Goal: Task Accomplishment & Management: Manage account settings

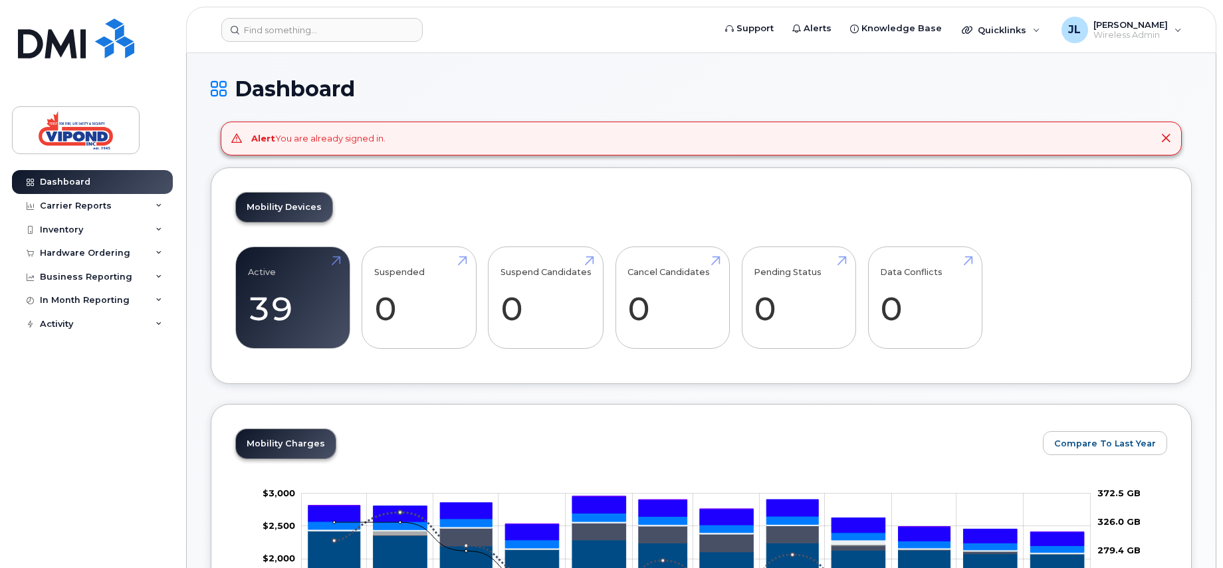
click at [1166, 135] on icon at bounding box center [1166, 138] width 11 height 11
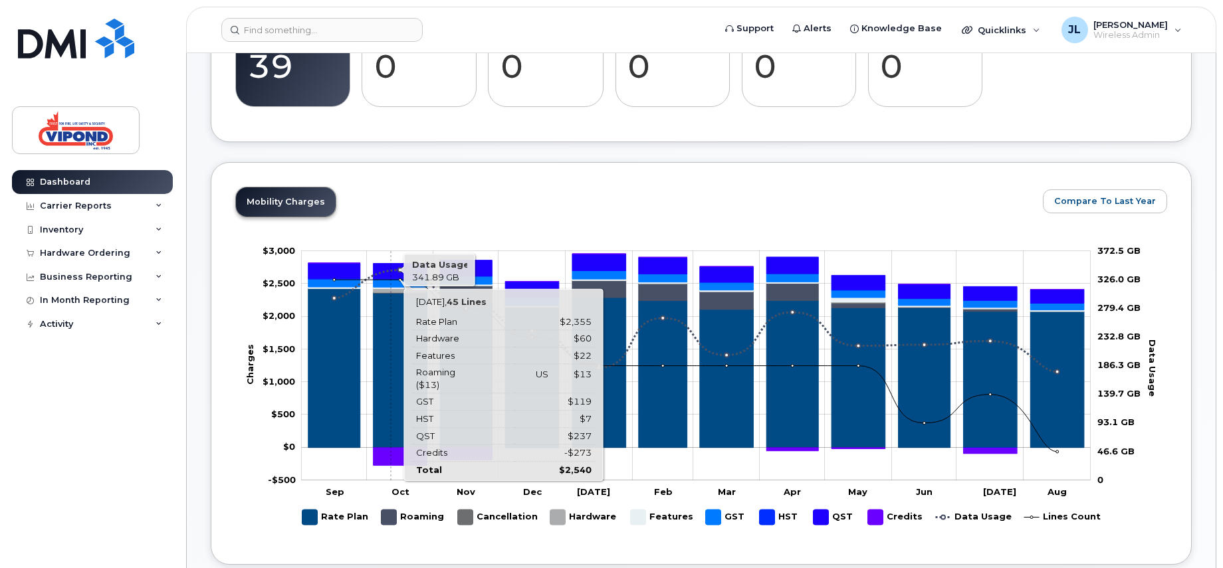
scroll to position [133, 0]
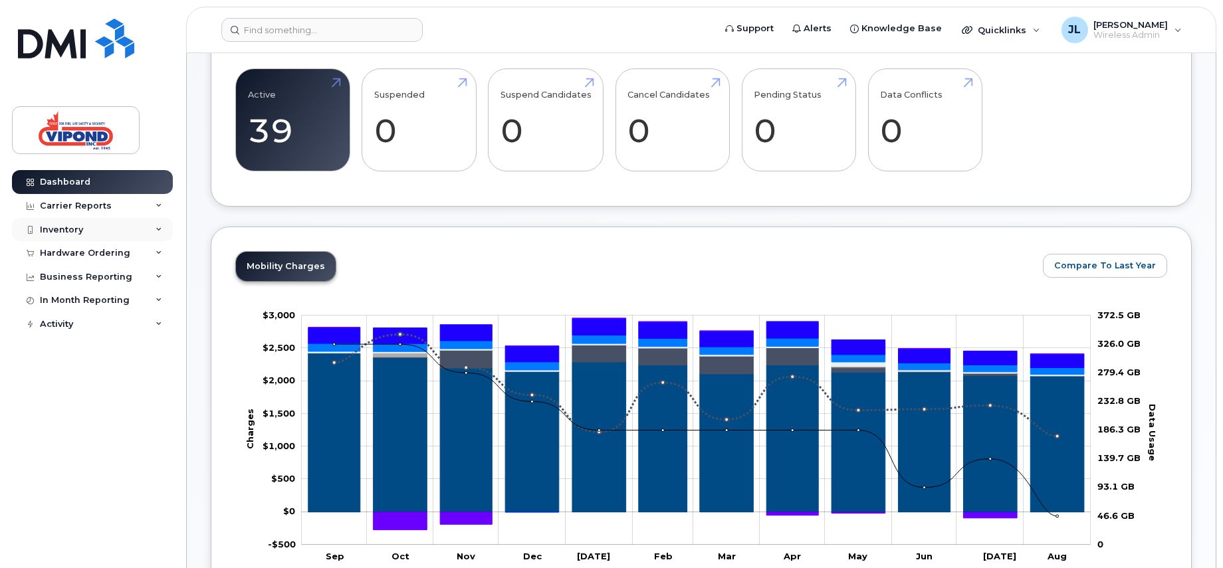
click at [78, 228] on div "Inventory" at bounding box center [61, 230] width 43 height 11
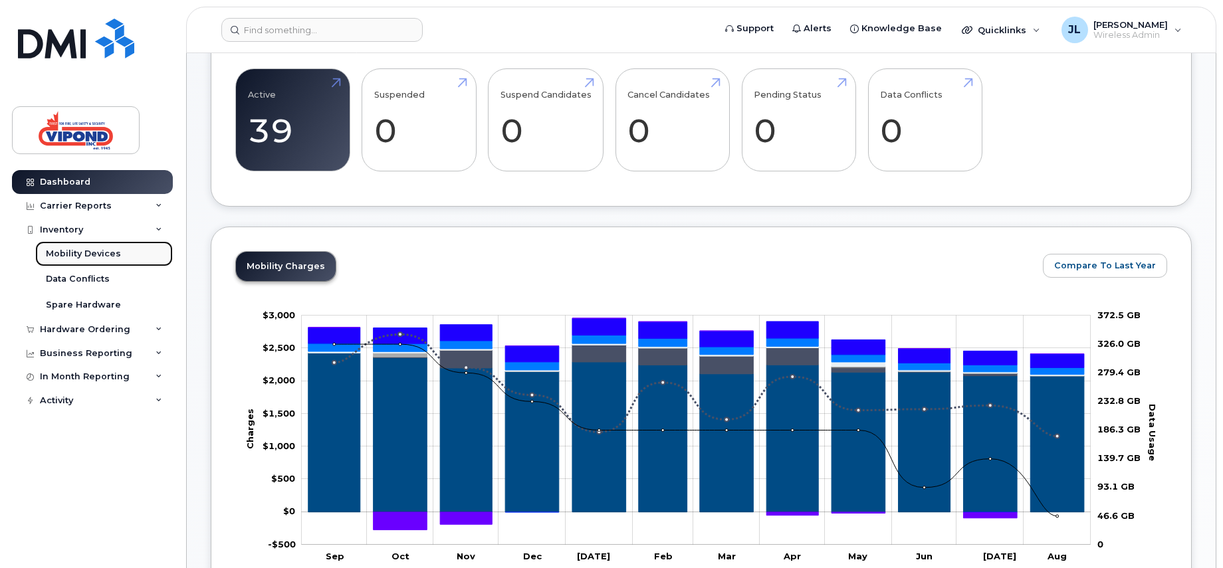
click at [82, 249] on div "Mobility Devices" at bounding box center [83, 254] width 75 height 12
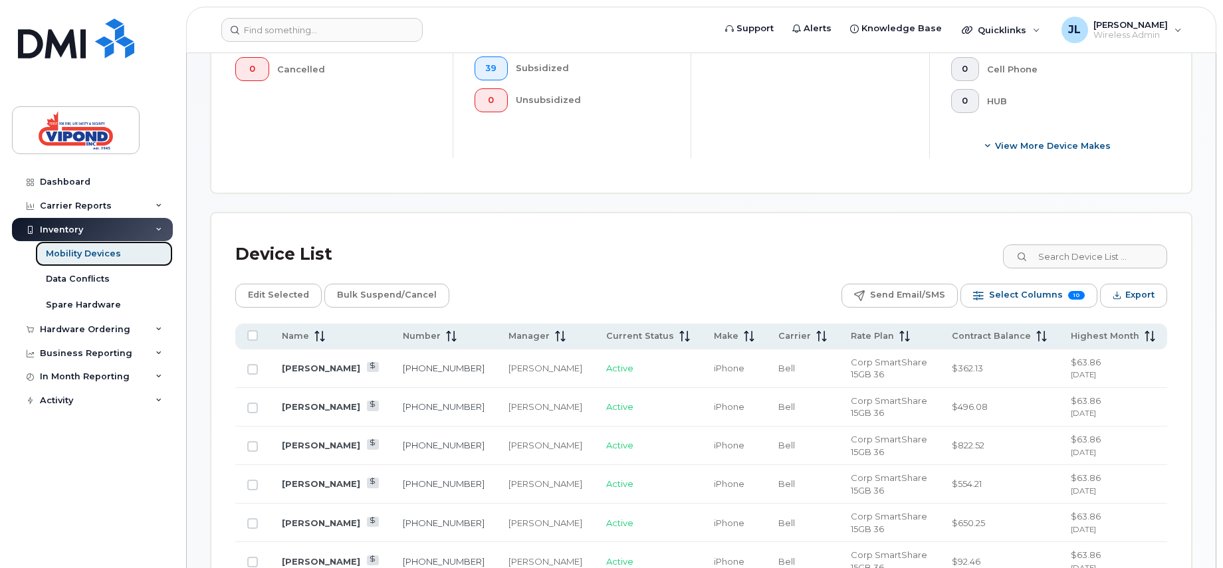
scroll to position [598, 0]
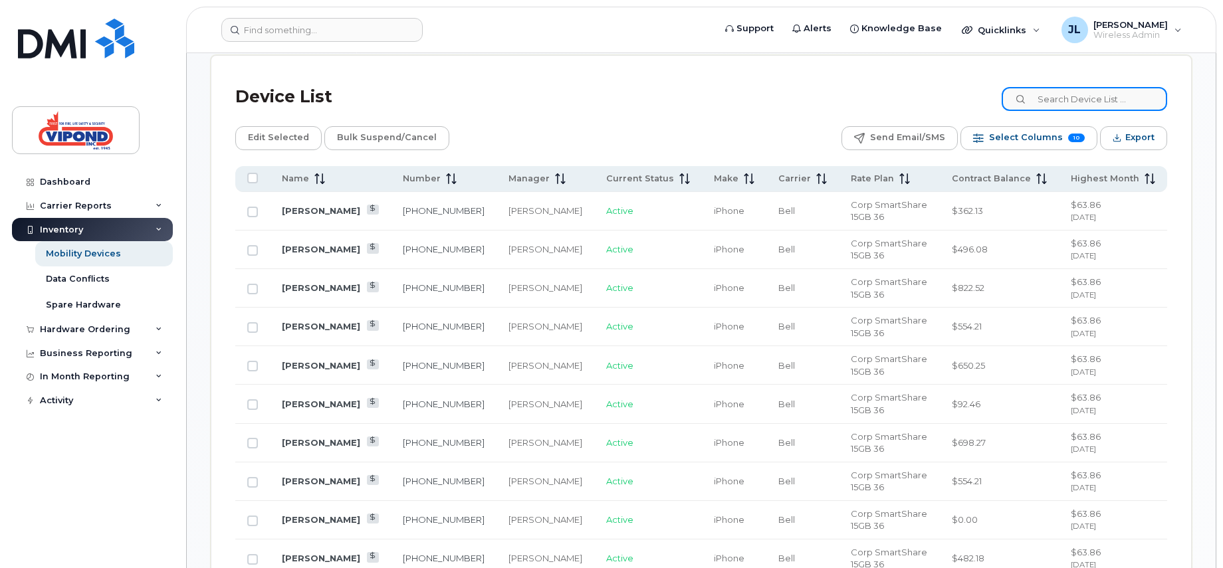
click at [1080, 97] on input at bounding box center [1085, 99] width 166 height 24
type input "2764"
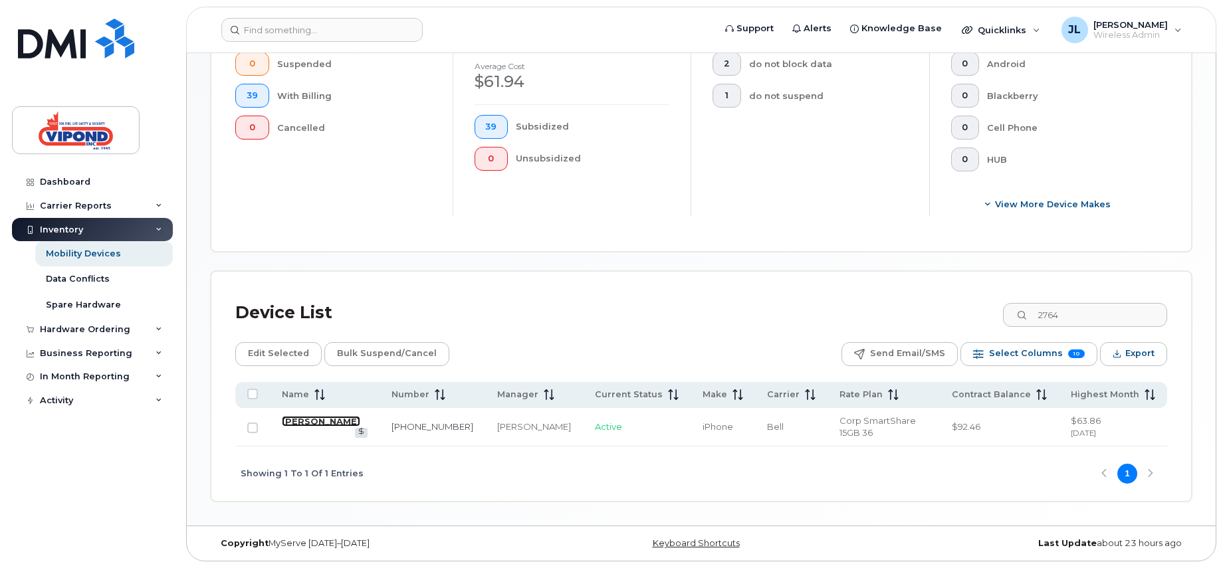
click at [322, 427] on link "Mario Bolduc" at bounding box center [321, 421] width 78 height 11
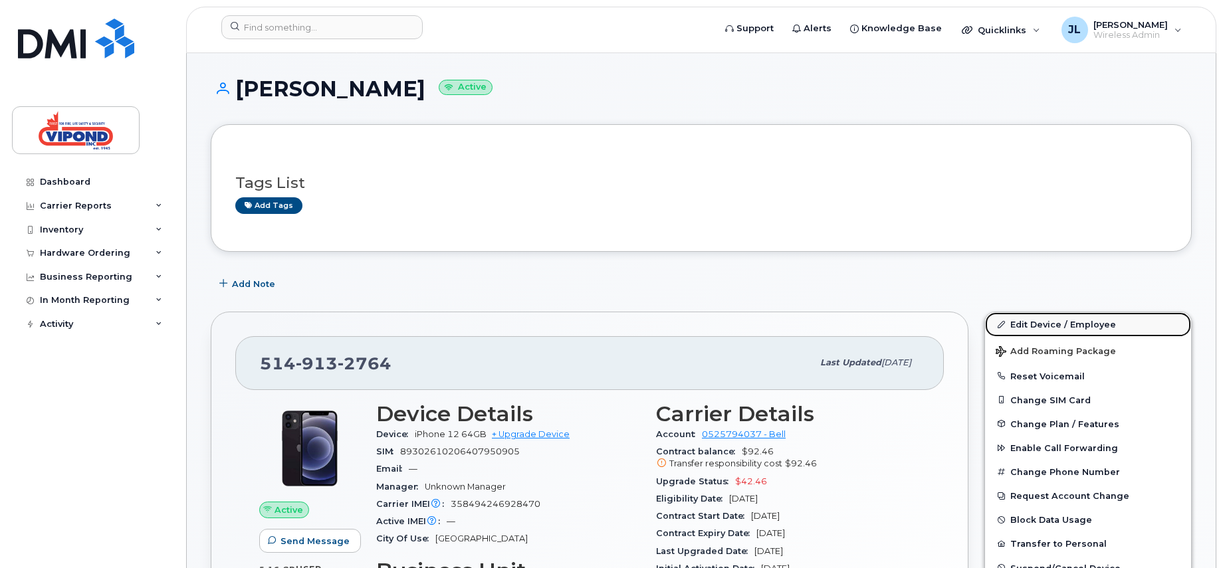
click at [1075, 321] on link "Edit Device / Employee" at bounding box center [1088, 324] width 206 height 24
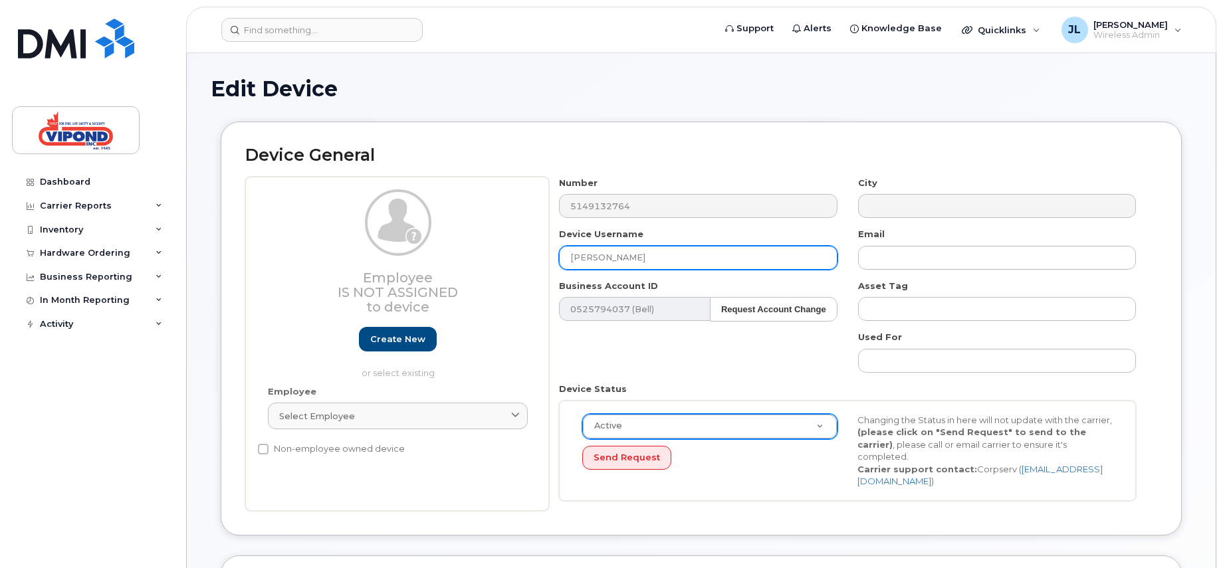
drag, startPoint x: 565, startPoint y: 257, endPoint x: 511, endPoint y: 257, distance: 53.9
click at [511, 257] on div "Employee Is not assigned to device Create new or select existing Employee Selec…" at bounding box center [701, 344] width 912 height 334
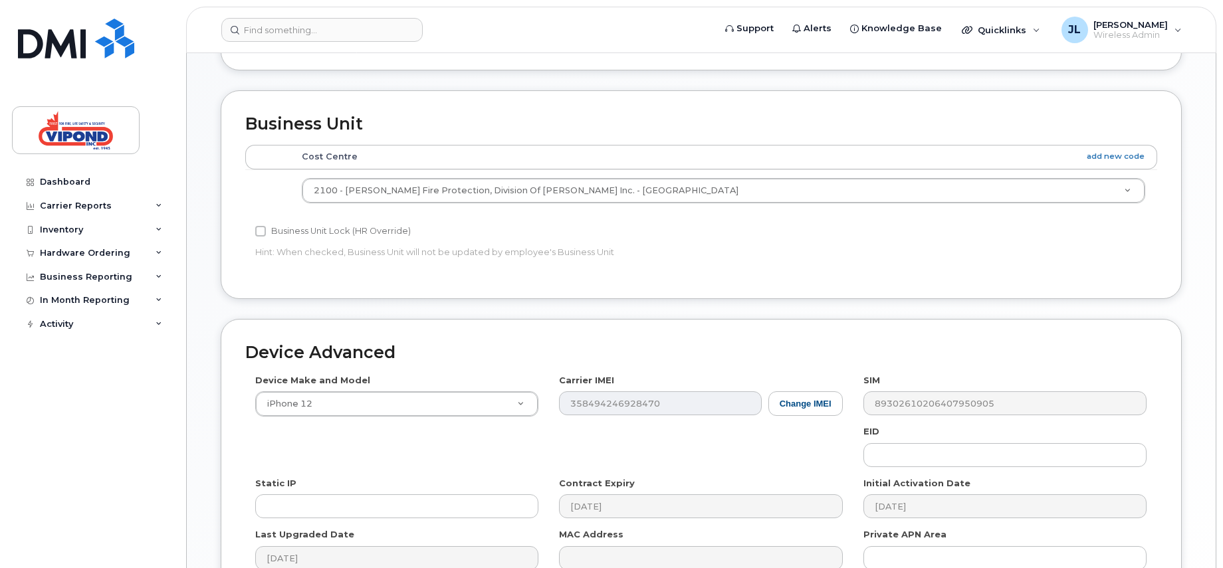
scroll to position [600, 0]
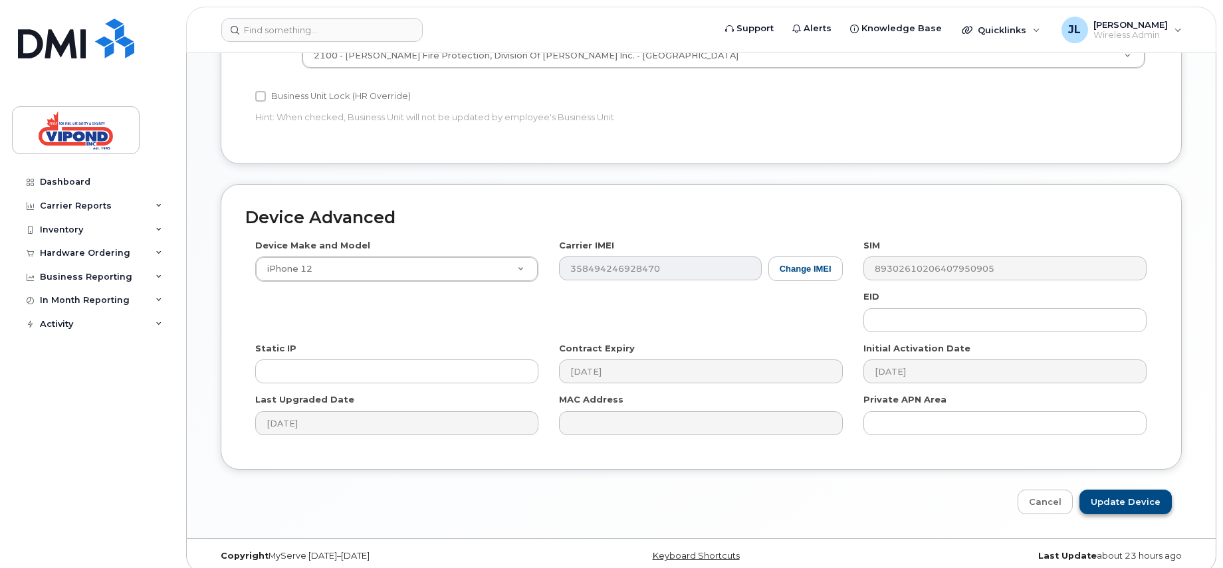
type input "Mathieu Francoeur"
click at [1130, 490] on input "Update Device" at bounding box center [1126, 502] width 92 height 25
type input "Saving..."
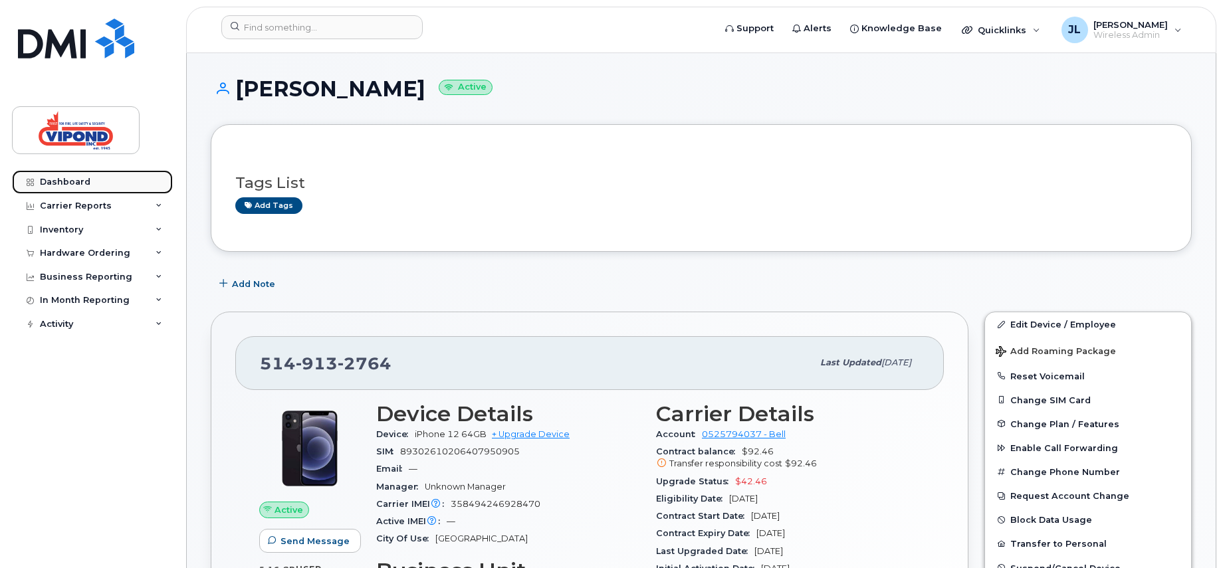
drag, startPoint x: 66, startPoint y: 179, endPoint x: 108, endPoint y: 180, distance: 41.9
click at [66, 179] on div "Dashboard" at bounding box center [65, 182] width 51 height 11
